Goal: Information Seeking & Learning: Find specific fact

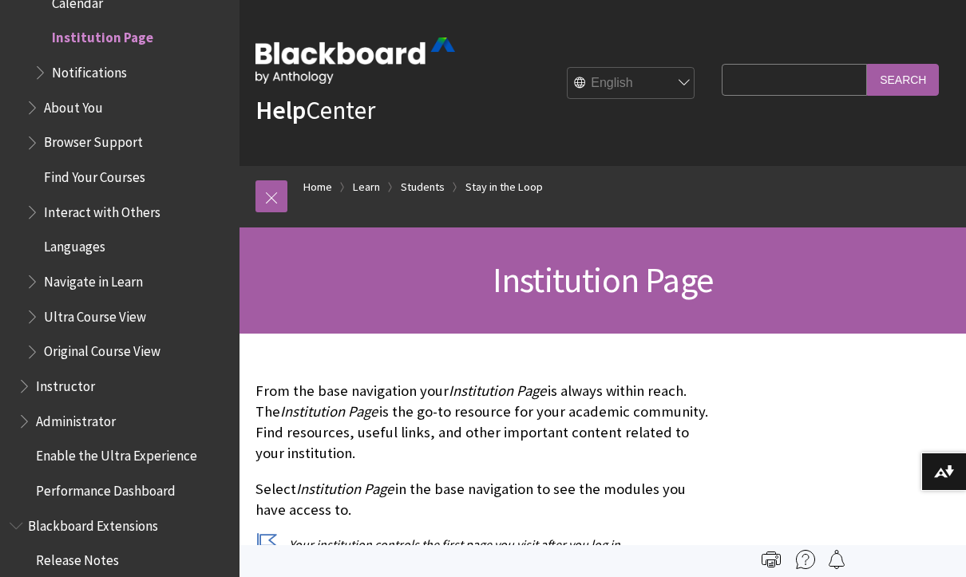
click at [762, 84] on input "Search Query" at bounding box center [794, 79] width 145 height 31
type input "brainfuse"
click at [867, 64] on input "Search" at bounding box center [903, 79] width 72 height 31
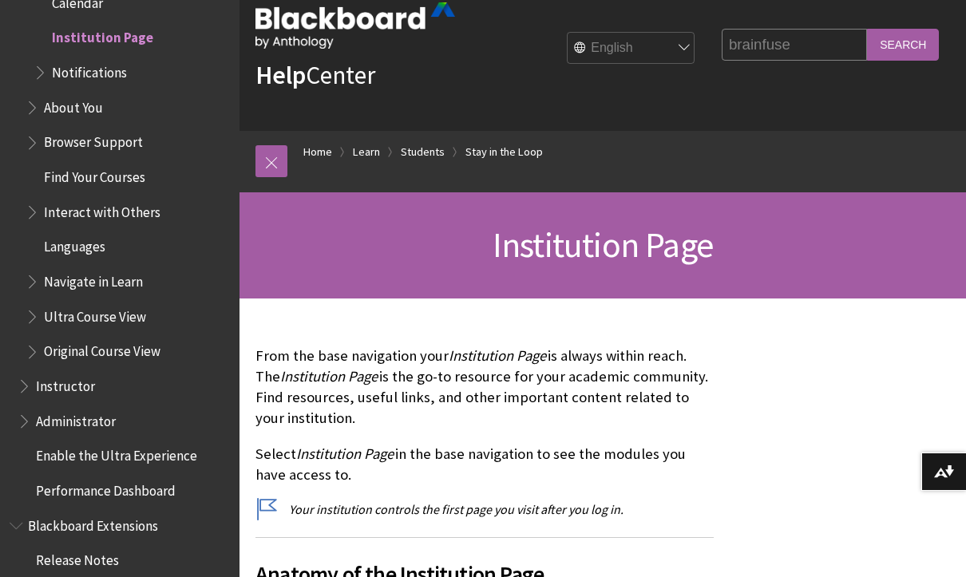
scroll to position [36, 0]
